Goal: Information Seeking & Learning: Learn about a topic

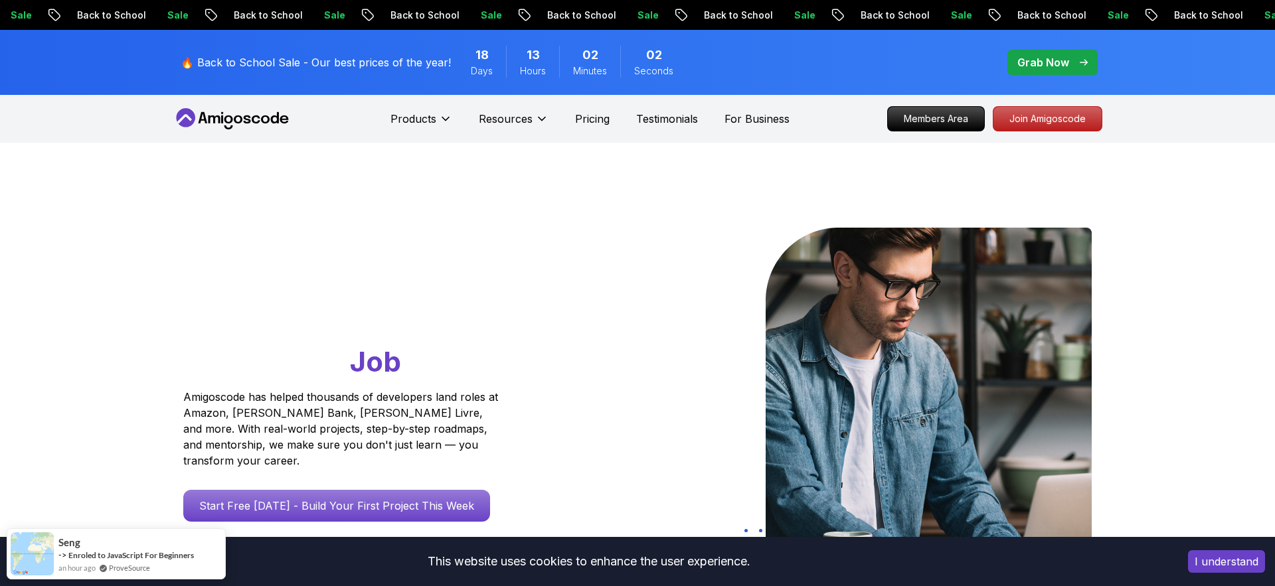
click at [1224, 570] on button "I understand" at bounding box center [1226, 562] width 77 height 23
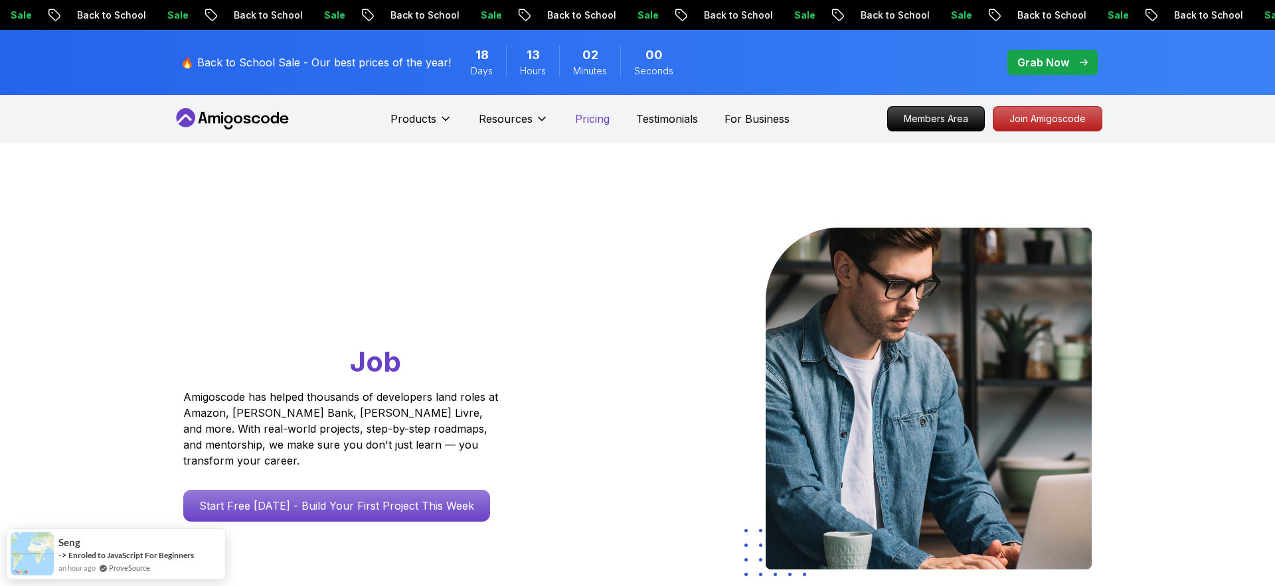
click at [599, 112] on p "Pricing" at bounding box center [592, 119] width 35 height 16
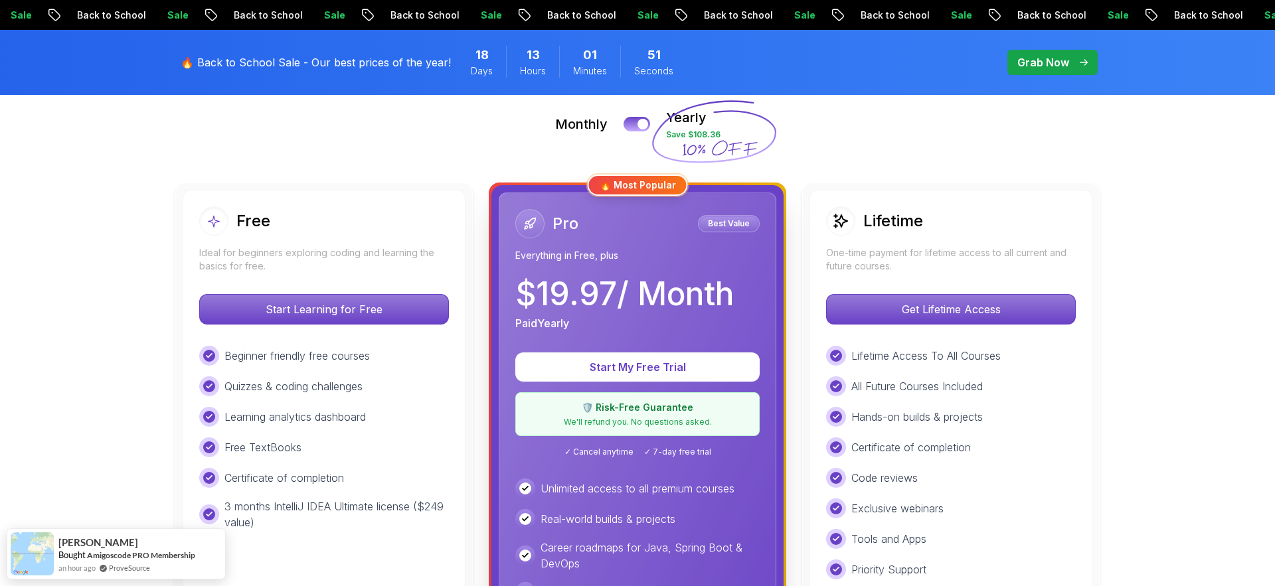
scroll to position [306, 0]
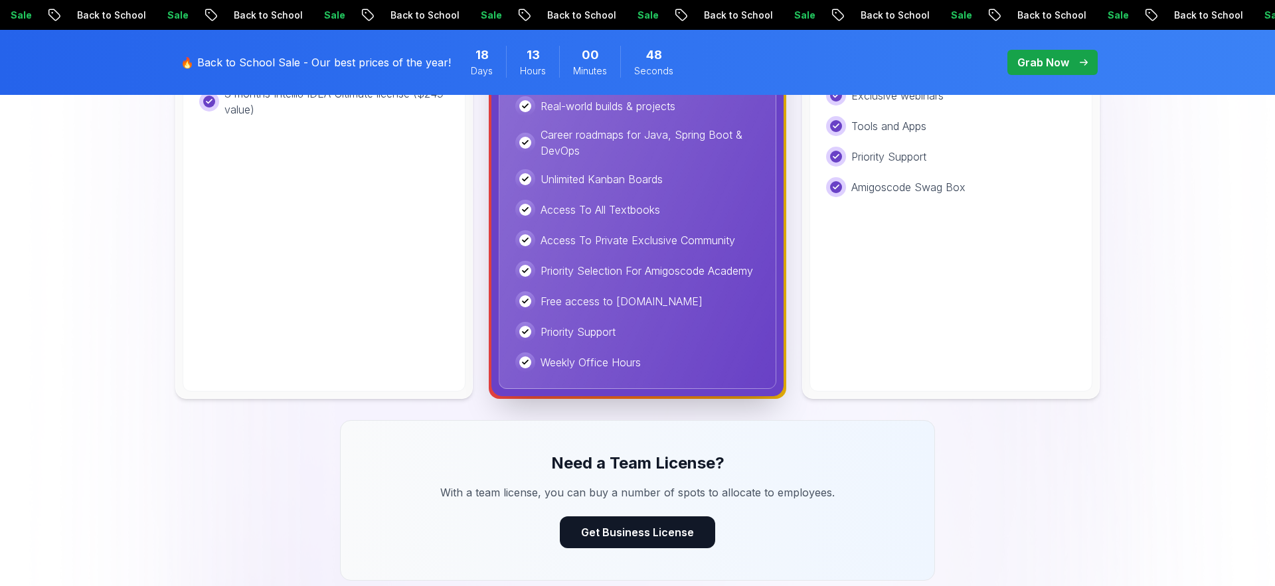
scroll to position [0, 0]
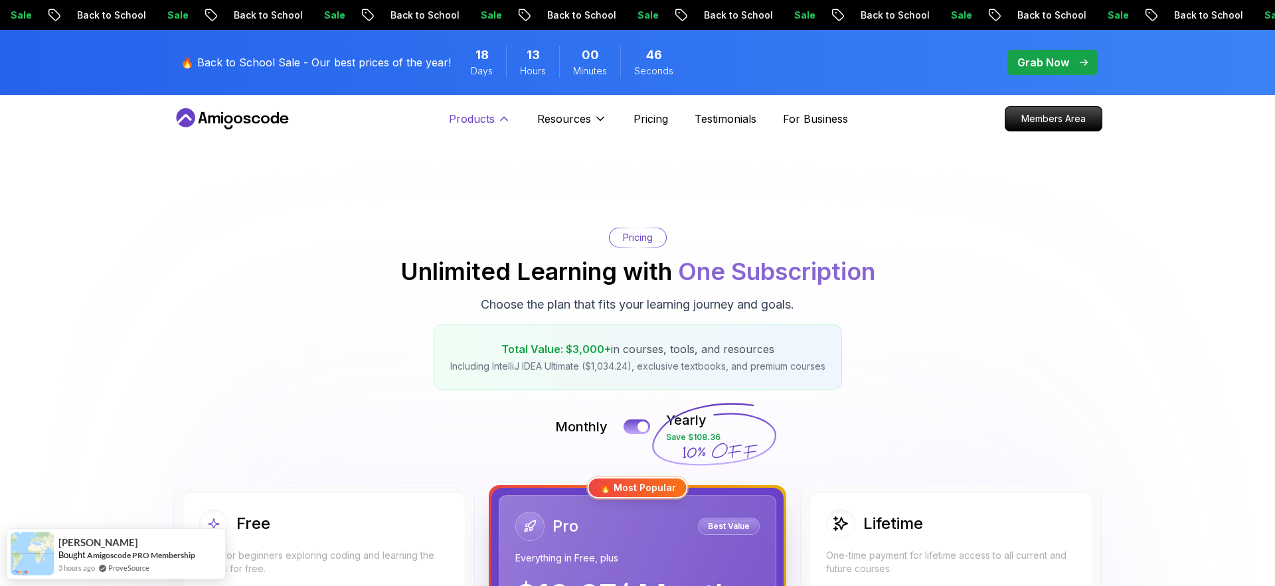
click at [481, 118] on p "Products" at bounding box center [472, 119] width 46 height 16
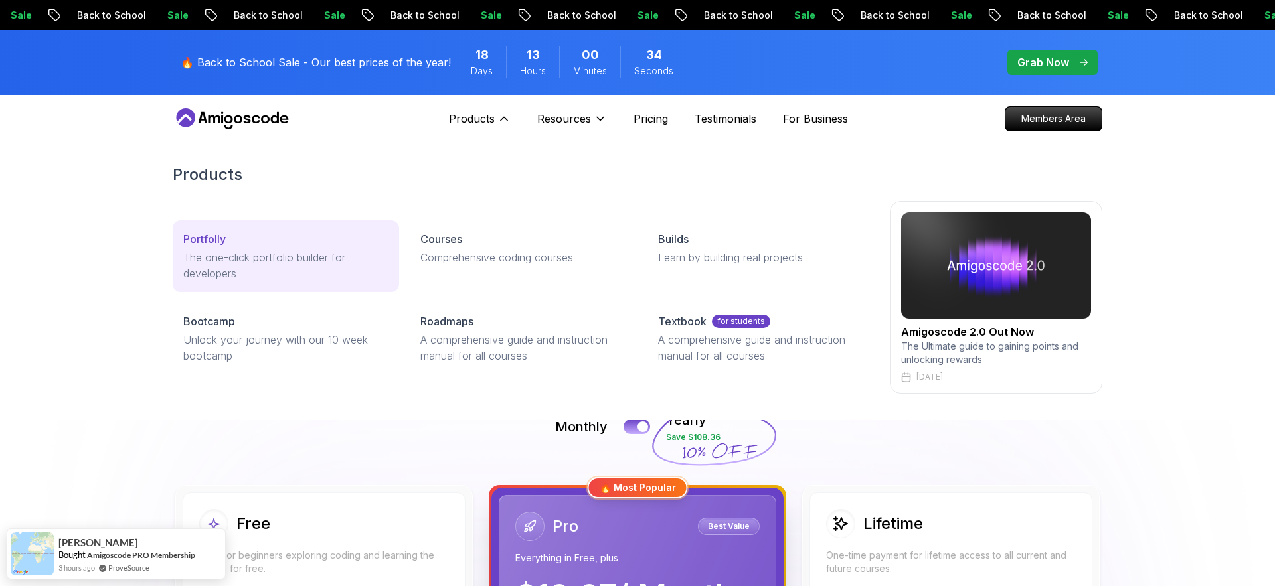
click at [326, 257] on p "The one-click portfolio builder for developers" at bounding box center [285, 266] width 205 height 32
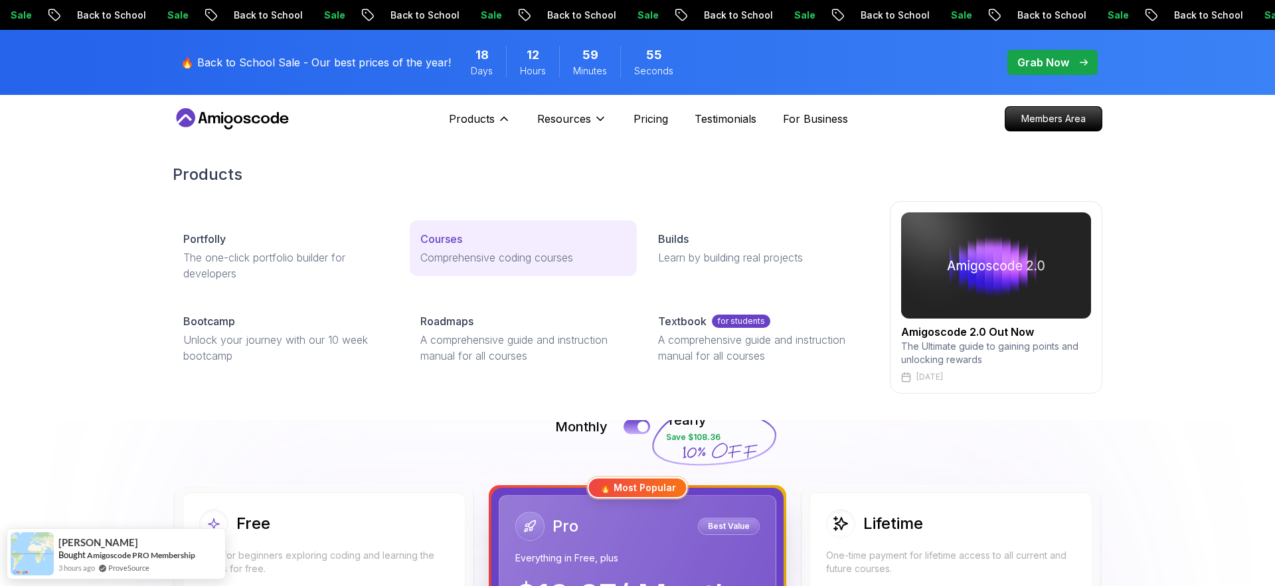
click at [437, 244] on p "Courses" at bounding box center [441, 239] width 42 height 16
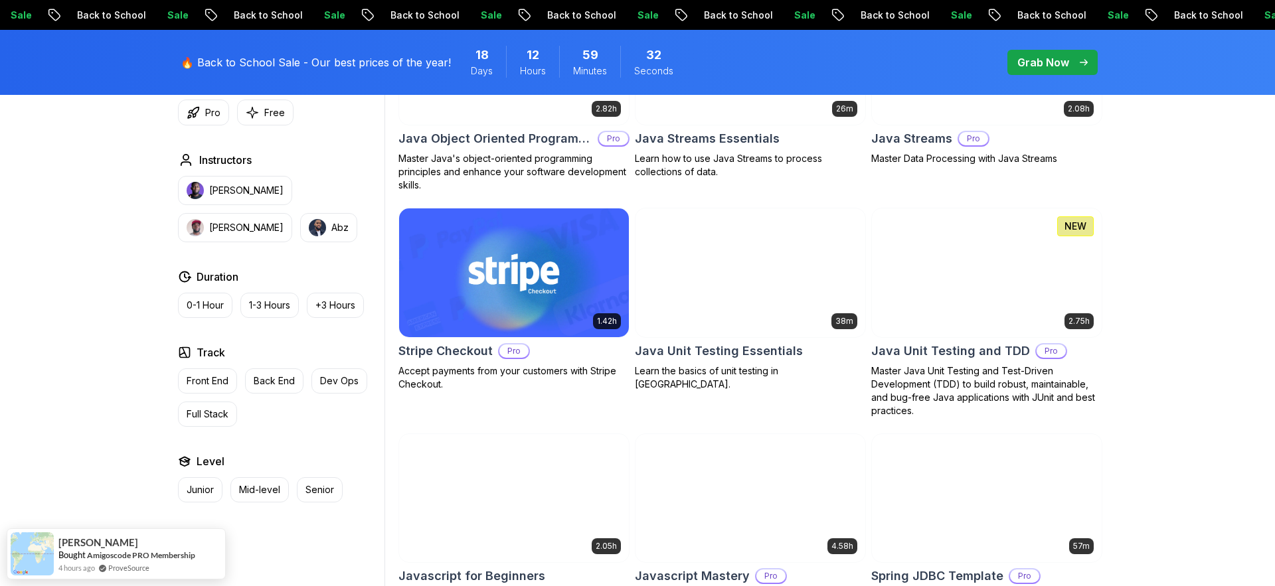
scroll to position [2191, 0]
